Goal: Check status: Check status

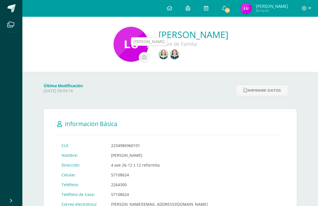
click at [163, 55] on img at bounding box center [164, 55] width 10 height 10
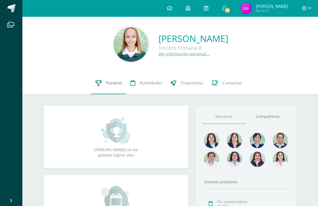
click at [111, 84] on span "Punteos" at bounding box center [114, 83] width 16 height 6
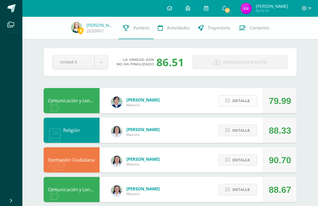
click at [238, 101] on span "Detalle" at bounding box center [242, 101] width 18 height 10
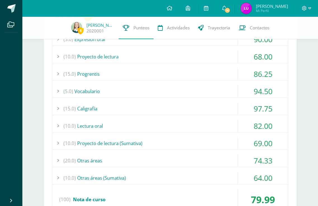
scroll to position [140, 0]
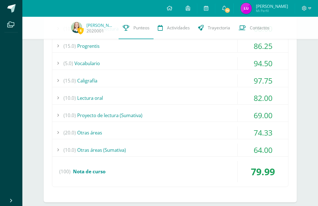
click at [114, 149] on div "(10.0) Otras áreas (Sumativa)" at bounding box center [170, 150] width 236 height 13
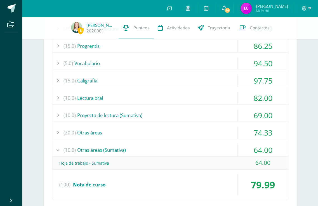
click at [107, 114] on div "(10.0) Proyecto de lectura (Sumativa)" at bounding box center [170, 115] width 236 height 13
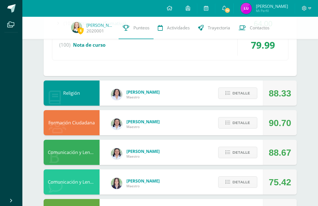
scroll to position [308, 0]
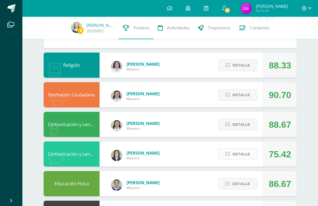
click at [239, 155] on span "Detalle" at bounding box center [242, 154] width 18 height 10
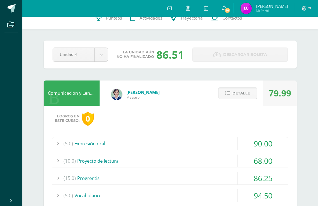
scroll to position [0, 0]
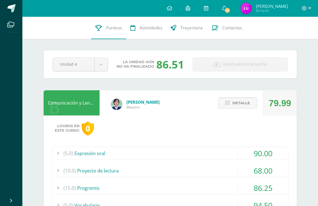
click at [252, 7] on img at bounding box center [246, 8] width 11 height 11
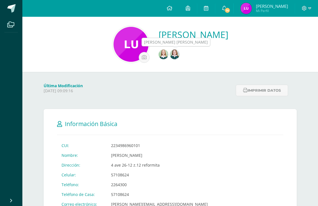
click at [175, 55] on img at bounding box center [175, 55] width 10 height 10
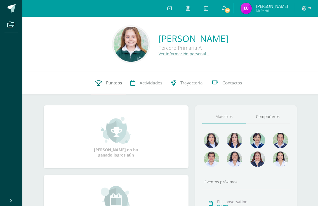
click at [112, 82] on span "Punteos" at bounding box center [114, 83] width 16 height 6
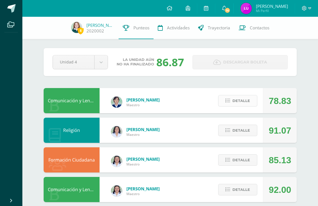
click at [240, 103] on span "Detalle" at bounding box center [242, 101] width 18 height 10
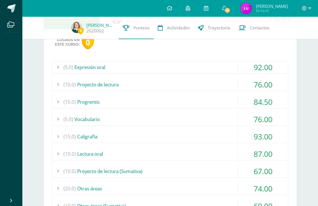
scroll to position [140, 0]
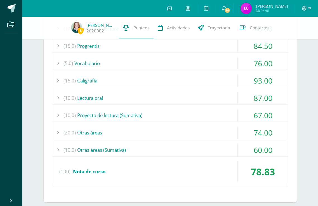
click at [113, 152] on div "(10.0) Otras áreas (Sumativa)" at bounding box center [170, 150] width 236 height 13
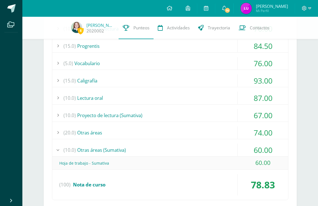
click at [92, 151] on div "(10.0) Otras áreas (Sumativa)" at bounding box center [170, 150] width 236 height 13
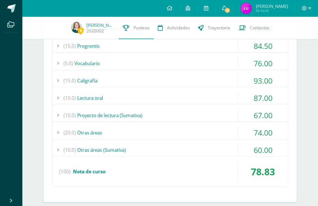
click at [231, 10] on span "14" at bounding box center [228, 10] width 6 height 6
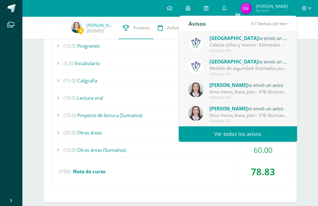
scroll to position [93, 0]
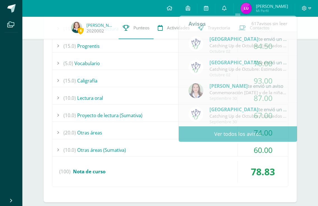
click at [160, 165] on div "(100) Nota de curso" at bounding box center [170, 171] width 236 height 21
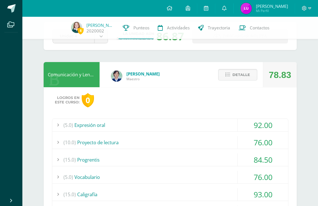
scroll to position [0, 0]
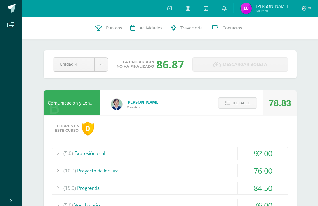
click at [252, 9] on img at bounding box center [246, 8] width 11 height 11
